Goal: Task Accomplishment & Management: Complete application form

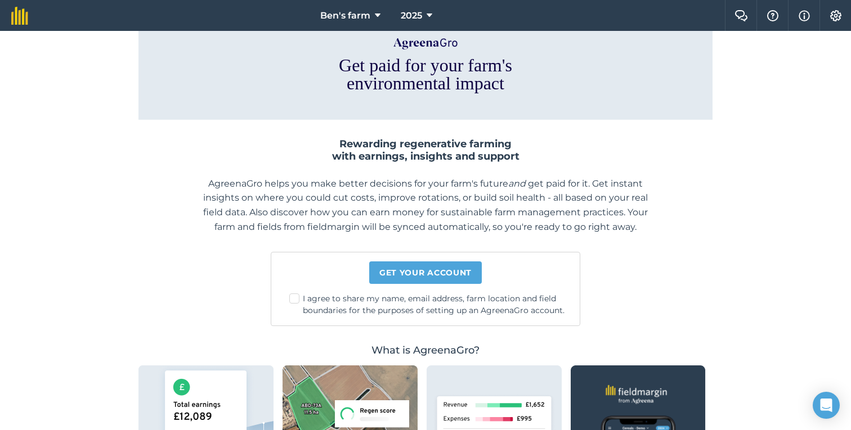
scroll to position [88, 0]
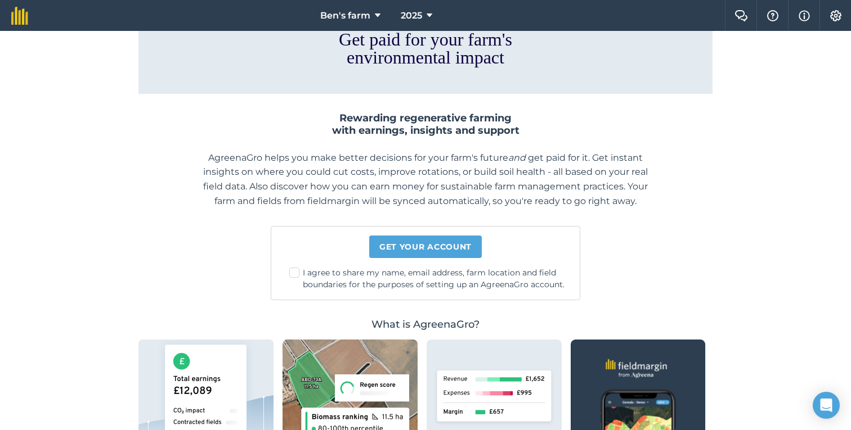
click at [379, 276] on label "I agree to share my name, email address, farm location and field boundaries for…" at bounding box center [429, 279] width 281 height 24
click at [430, 356] on input "I agree to share my name, email address, farm location and field boundaries for…" at bounding box center [433, 359] width 7 height 7
checkbox input "true"
click at [403, 255] on link "Get your account" at bounding box center [425, 247] width 113 height 23
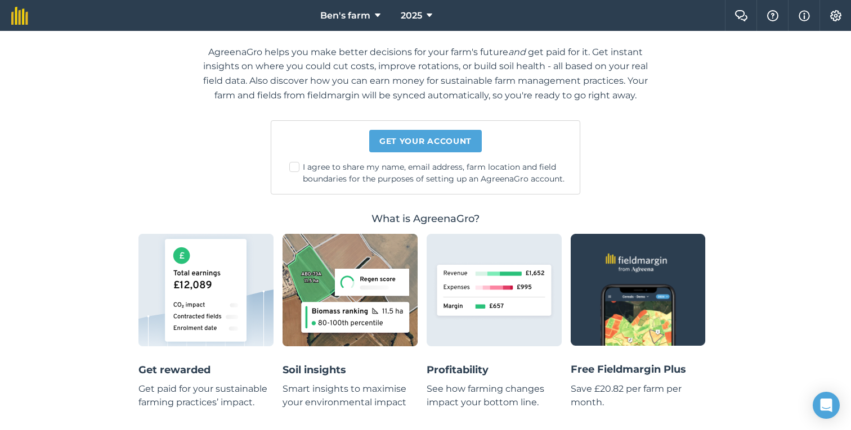
scroll to position [235, 0]
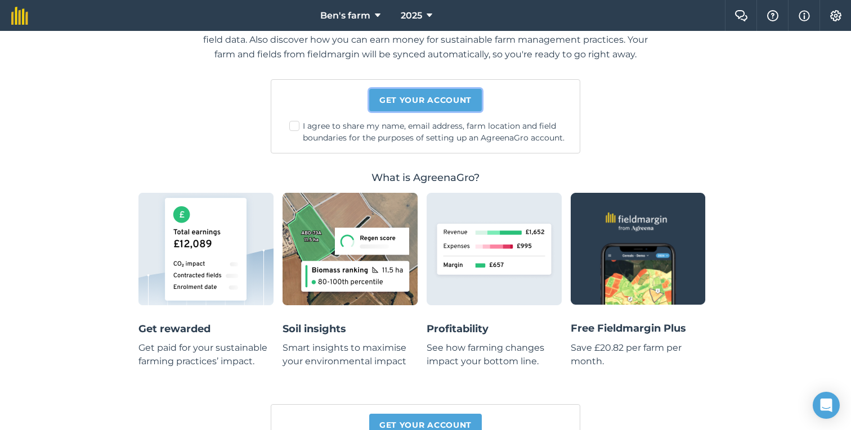
click at [415, 104] on link "Get your account" at bounding box center [425, 100] width 113 height 23
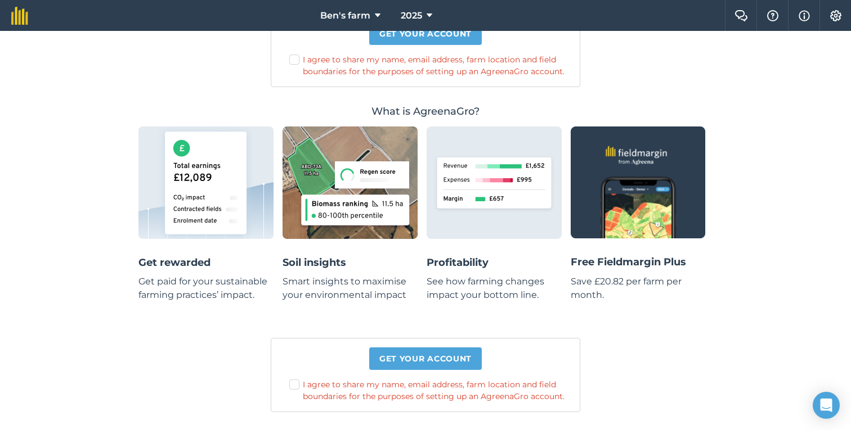
click at [364, 399] on label "I agree to share my name, email address, farm location and field boundaries for…" at bounding box center [429, 391] width 281 height 24
click at [430, 363] on input "I agree to share my name, email address, farm location and field boundaries for…" at bounding box center [433, 359] width 7 height 7
checkbox input "true"
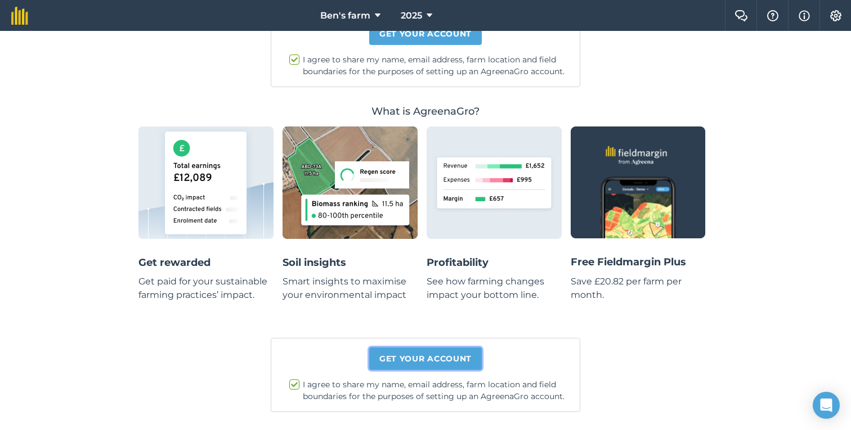
click at [407, 350] on link "Get your account" at bounding box center [425, 359] width 113 height 23
